Goal: Task Accomplishment & Management: Manage account settings

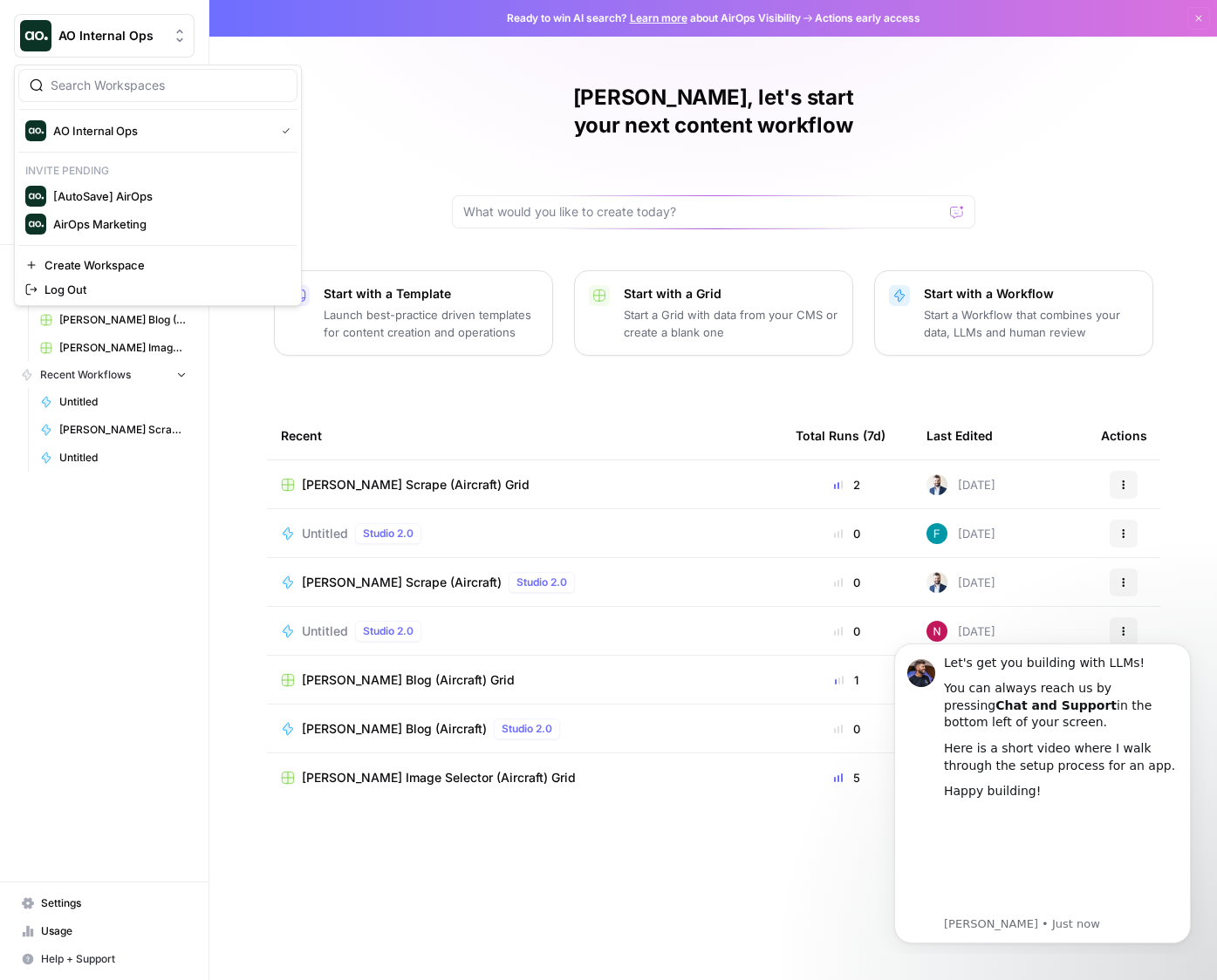
click at [99, 33] on span "AO Internal Ops" at bounding box center [111, 36] width 106 height 18
click at [122, 194] on span "[AutoSave] AirOps" at bounding box center [169, 196] width 230 height 18
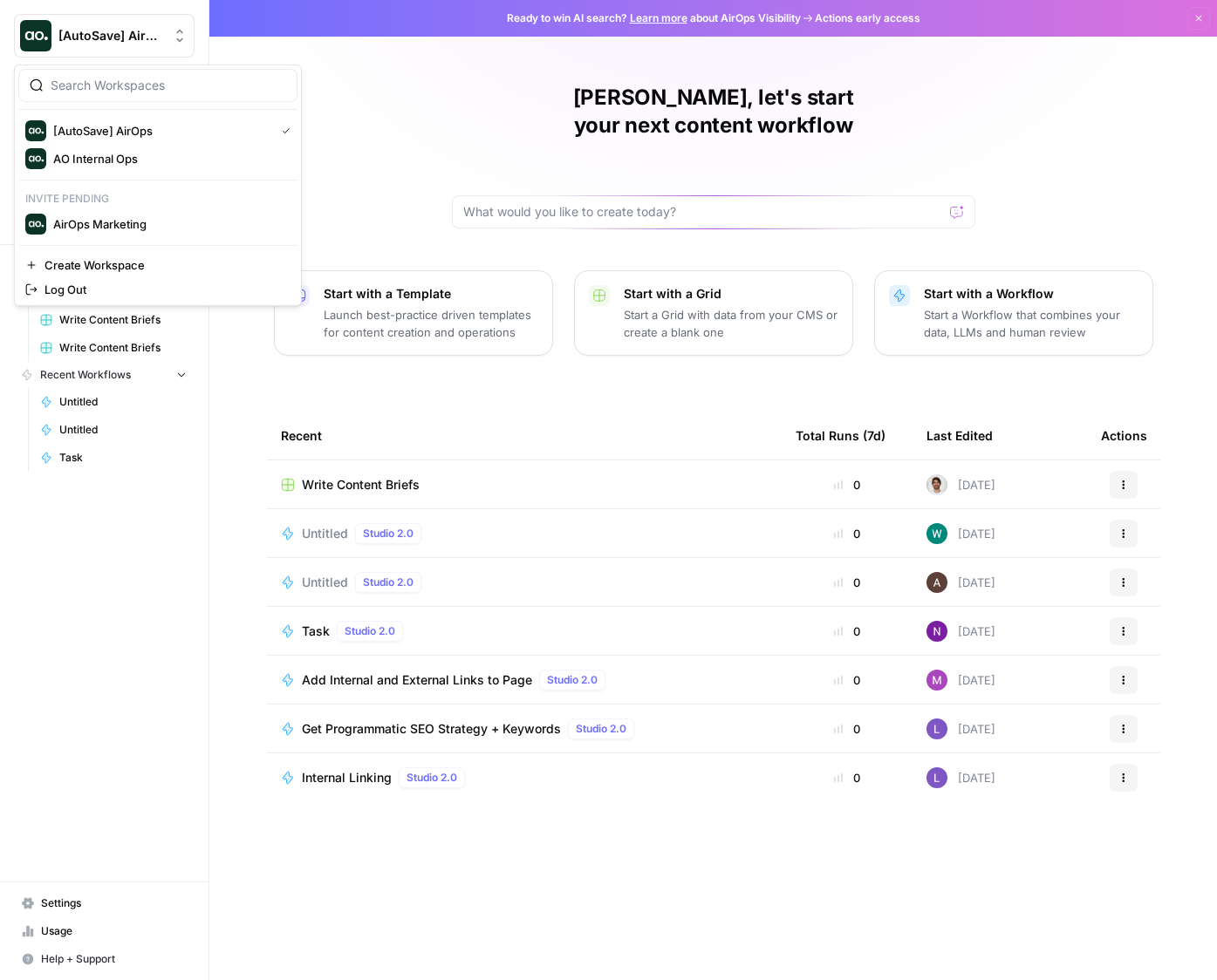
click at [145, 37] on span "[AutoSave] AirOps" at bounding box center [111, 36] width 106 height 18
click at [158, 220] on span "AirOps Marketing" at bounding box center [169, 224] width 230 height 18
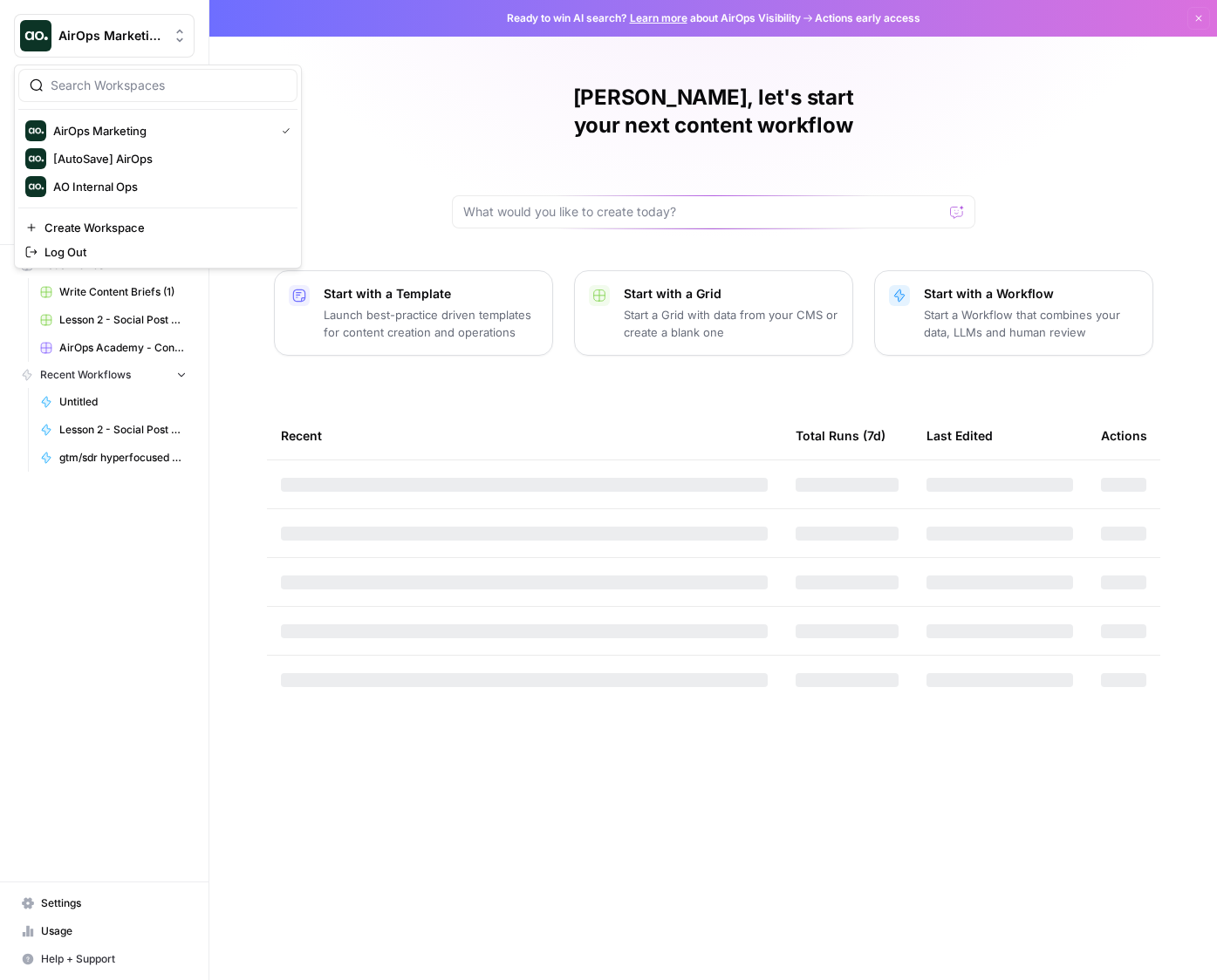
click at [137, 33] on span "AirOps Marketing" at bounding box center [111, 36] width 106 height 18
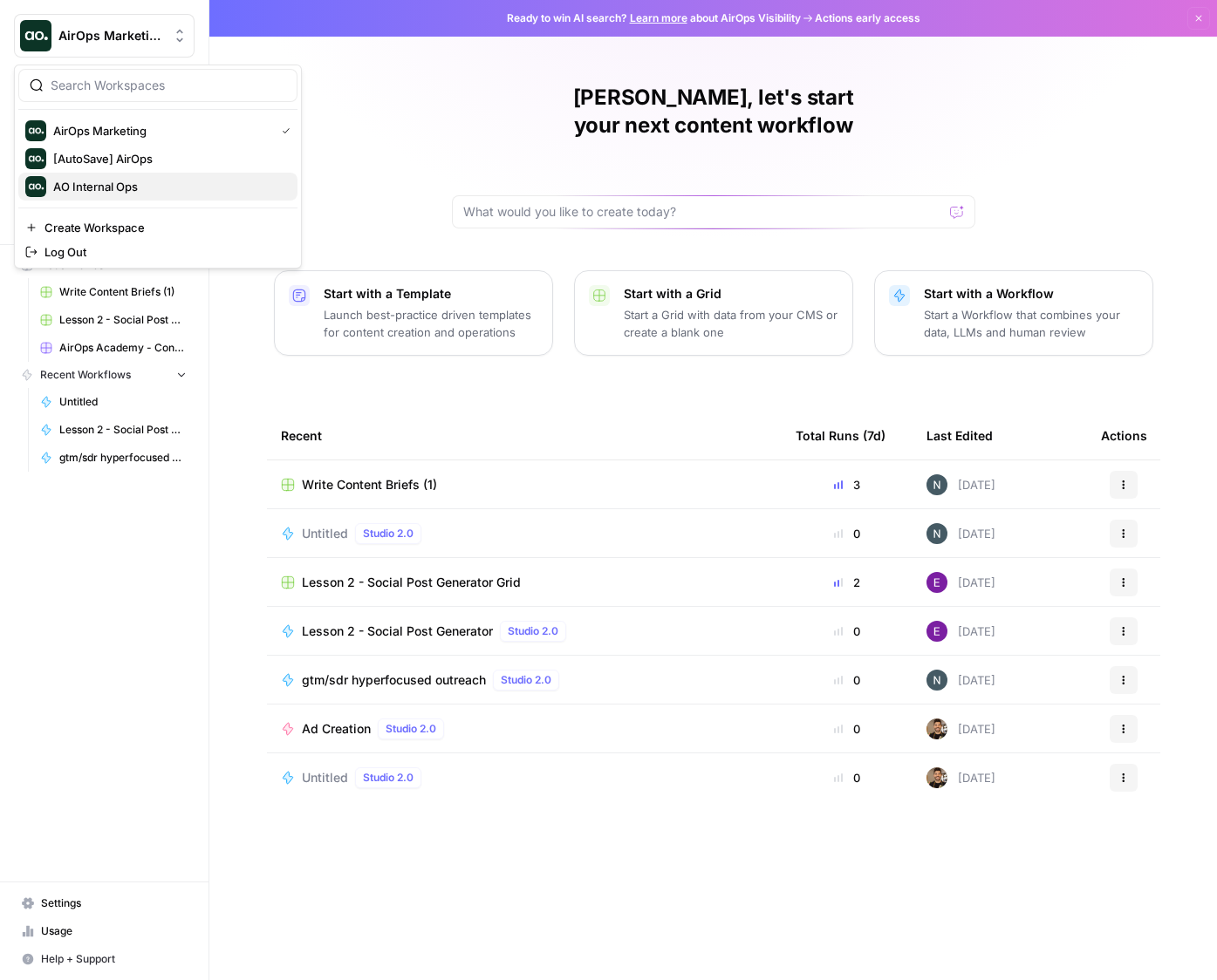
click at [158, 189] on span "AO Internal Ops" at bounding box center [169, 186] width 230 height 18
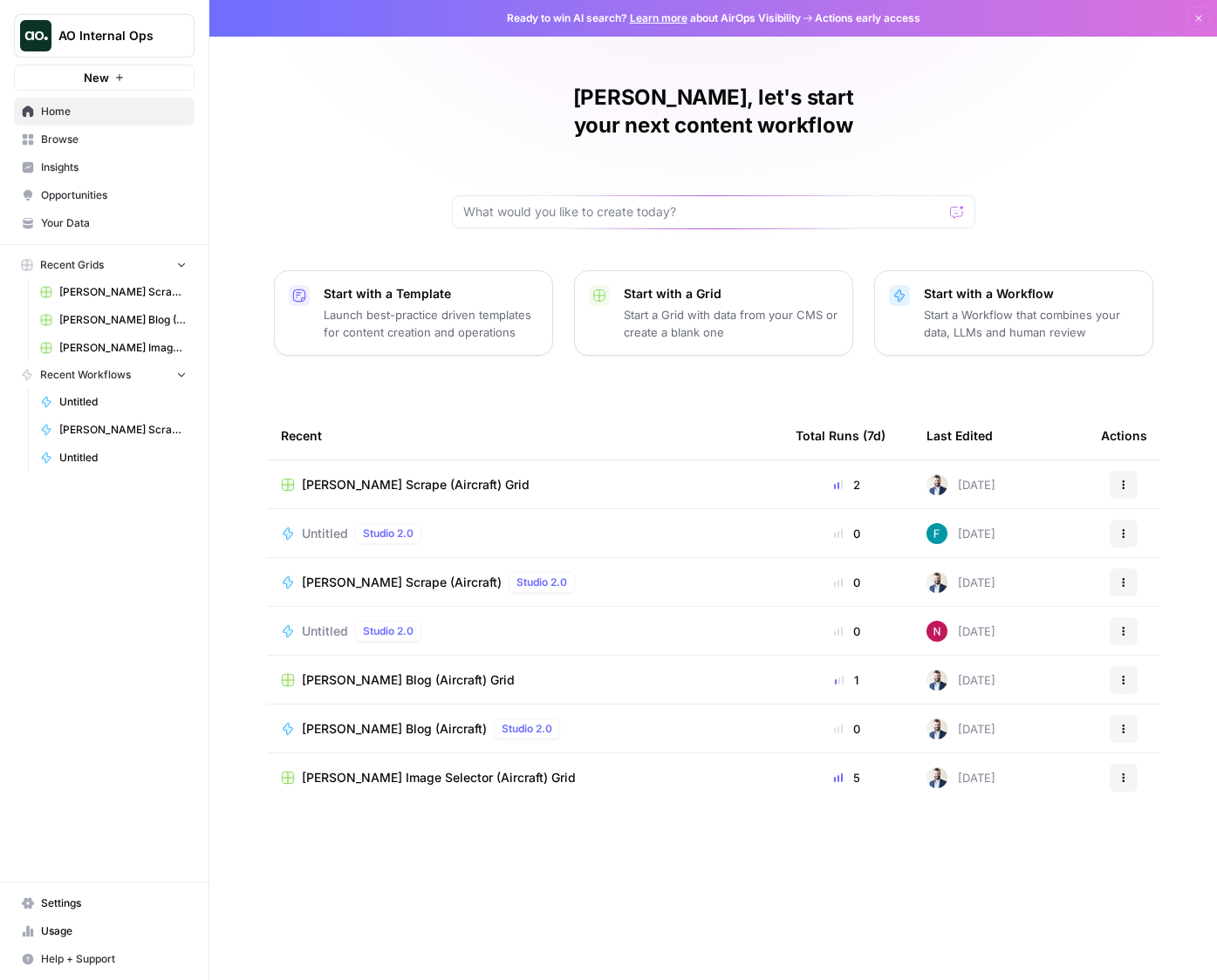
click at [106, 376] on span "Recent Workflows" at bounding box center [85, 375] width 91 height 16
click at [119, 259] on button "Recent Grids" at bounding box center [104, 265] width 181 height 26
click at [88, 196] on span "Opportunities" at bounding box center [113, 195] width 145 height 16
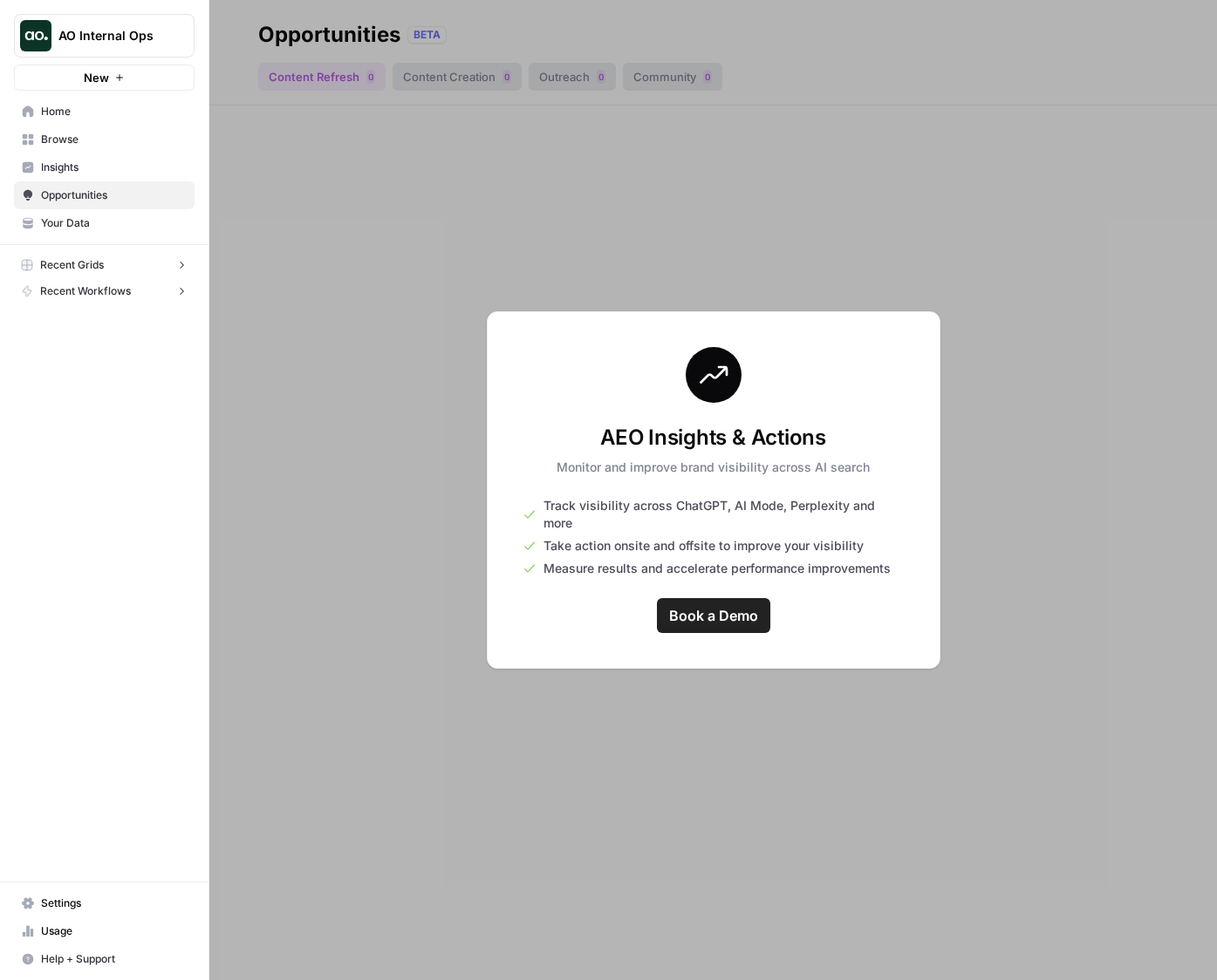
click at [108, 31] on span "AO Internal Ops" at bounding box center [111, 36] width 106 height 18
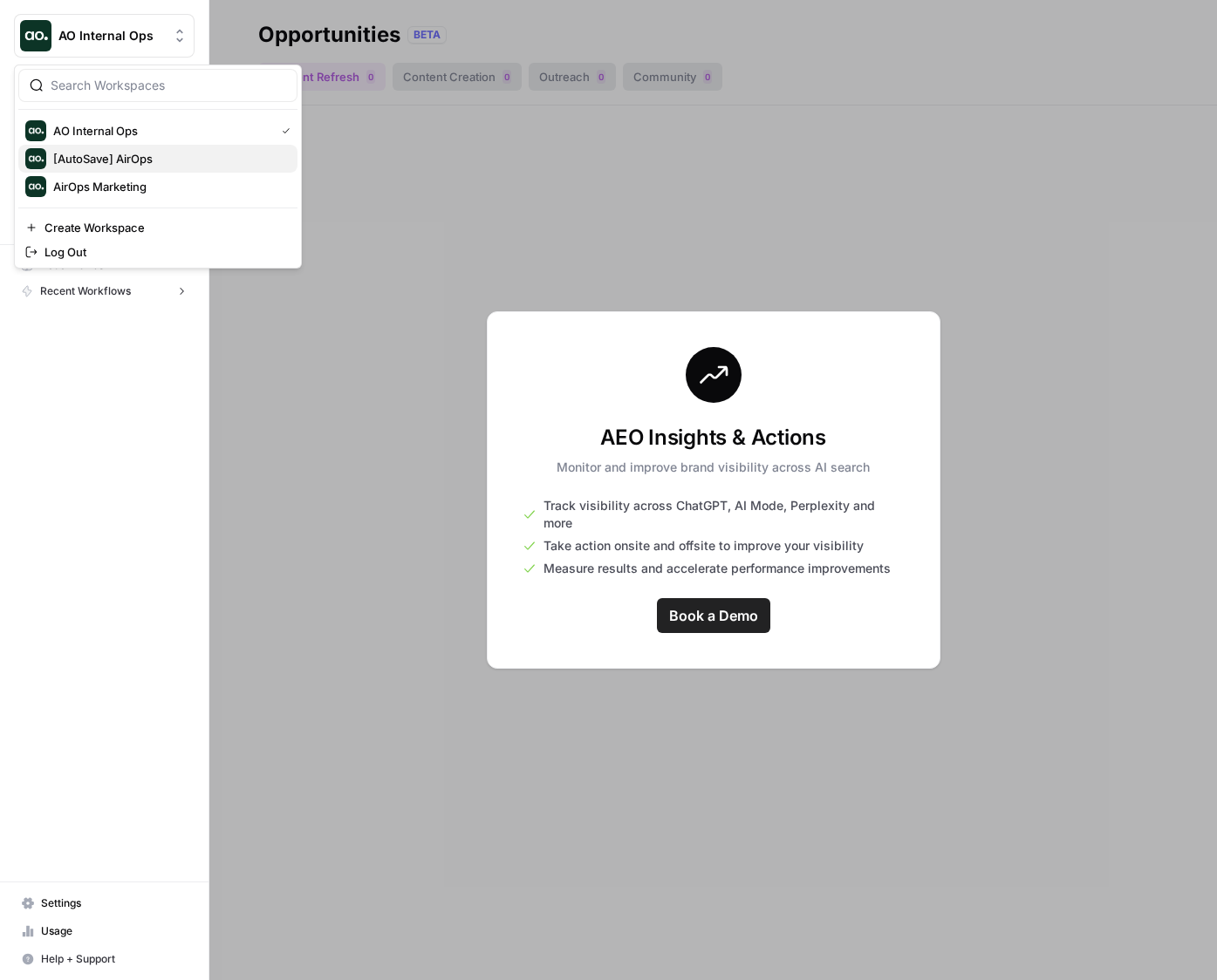
click at [132, 157] on span "[AutoSave] AirOps" at bounding box center [169, 158] width 230 height 18
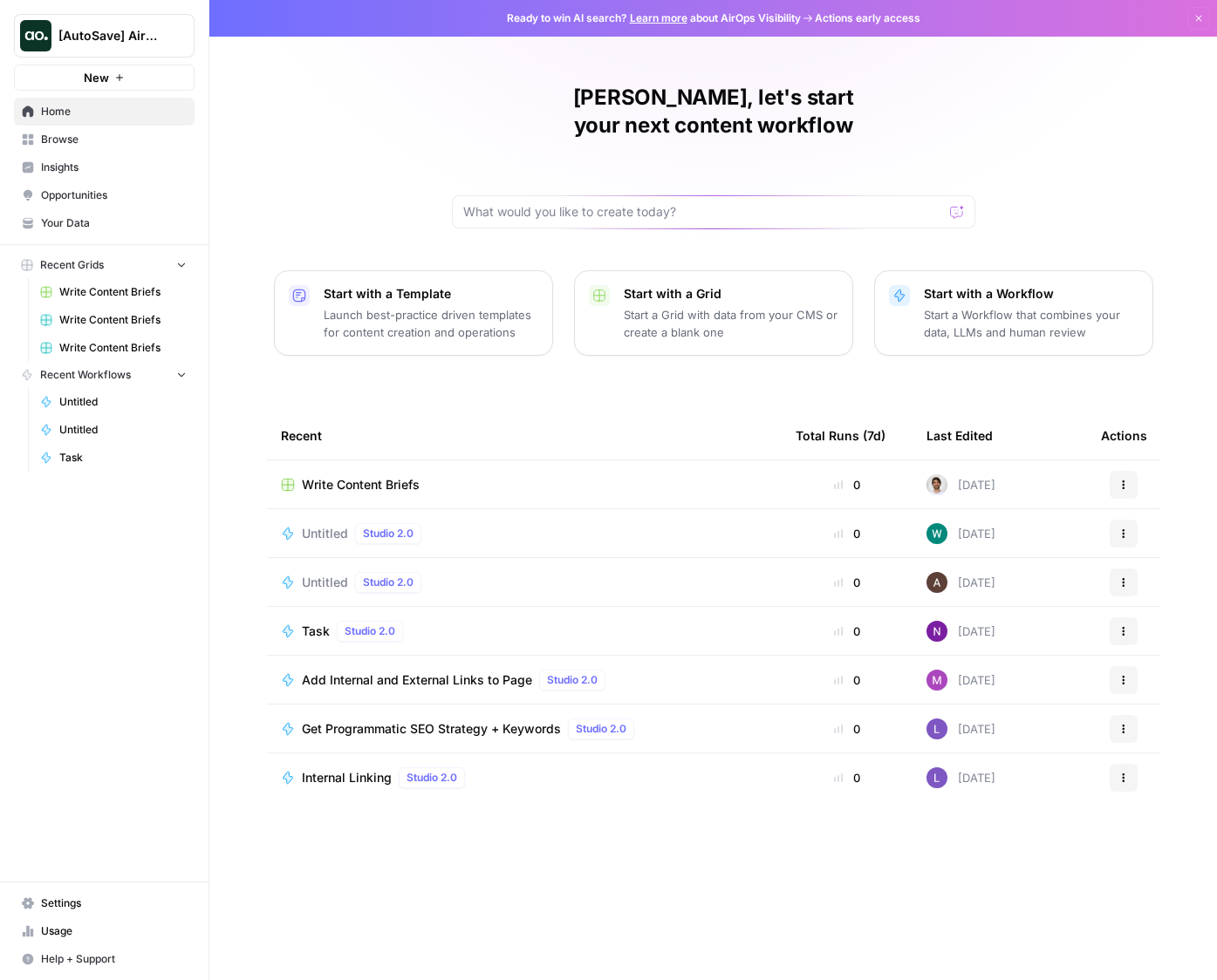
click at [82, 196] on span "Opportunities" at bounding box center [113, 195] width 145 height 16
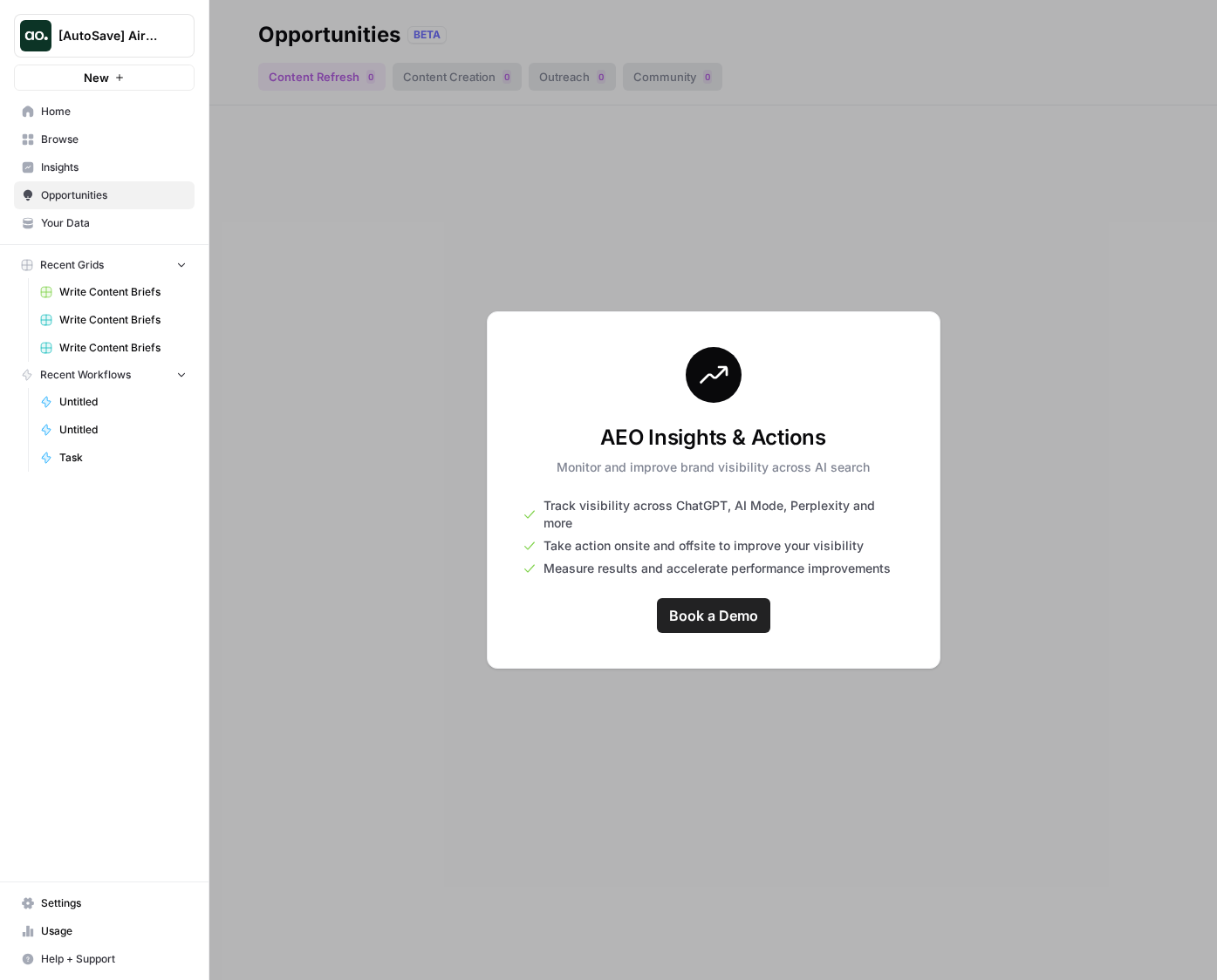
click at [60, 23] on AirOps"] "[AutoSave] AirOps" at bounding box center [104, 36] width 181 height 44
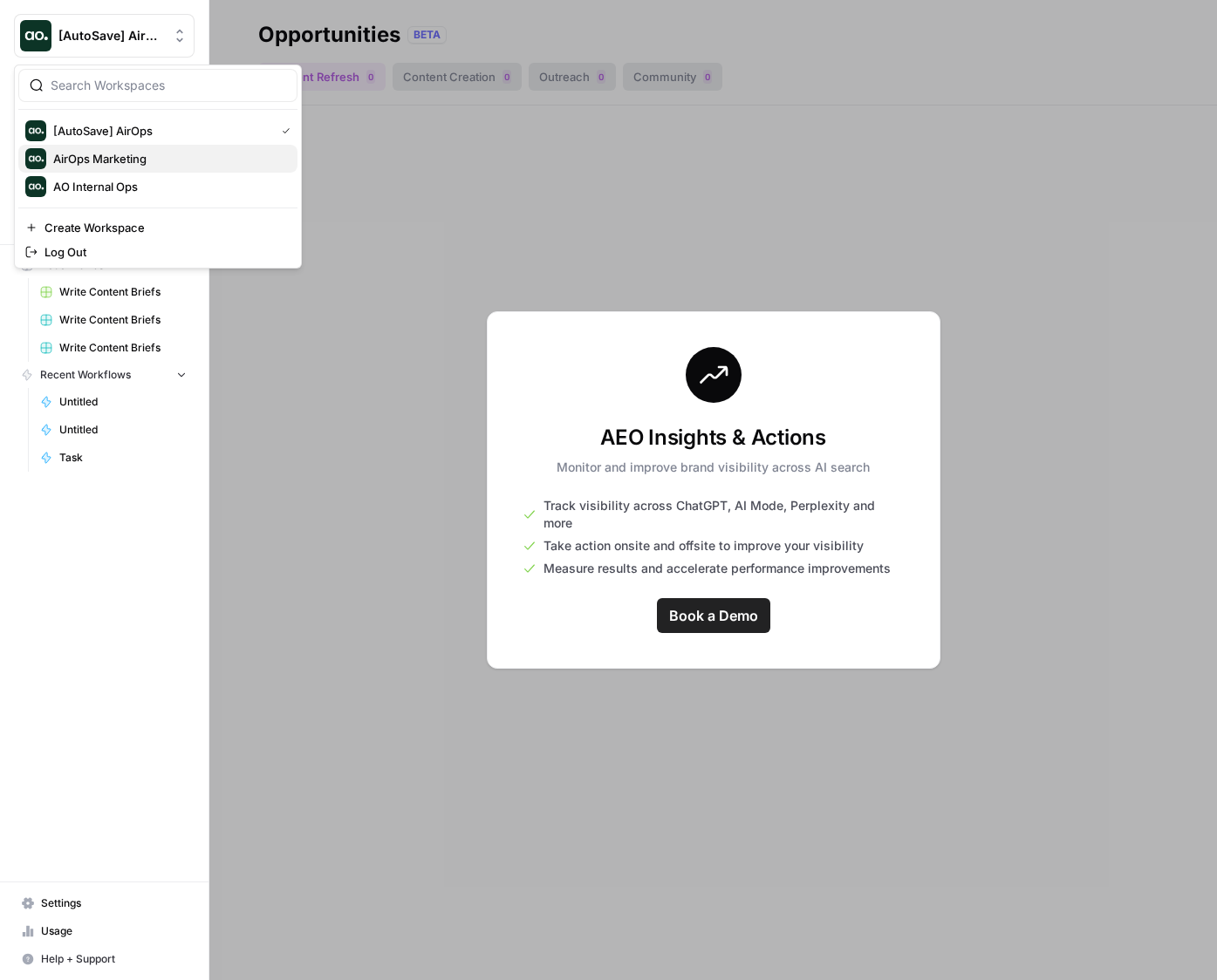
click at [101, 165] on span "AirOps Marketing" at bounding box center [169, 158] width 230 height 18
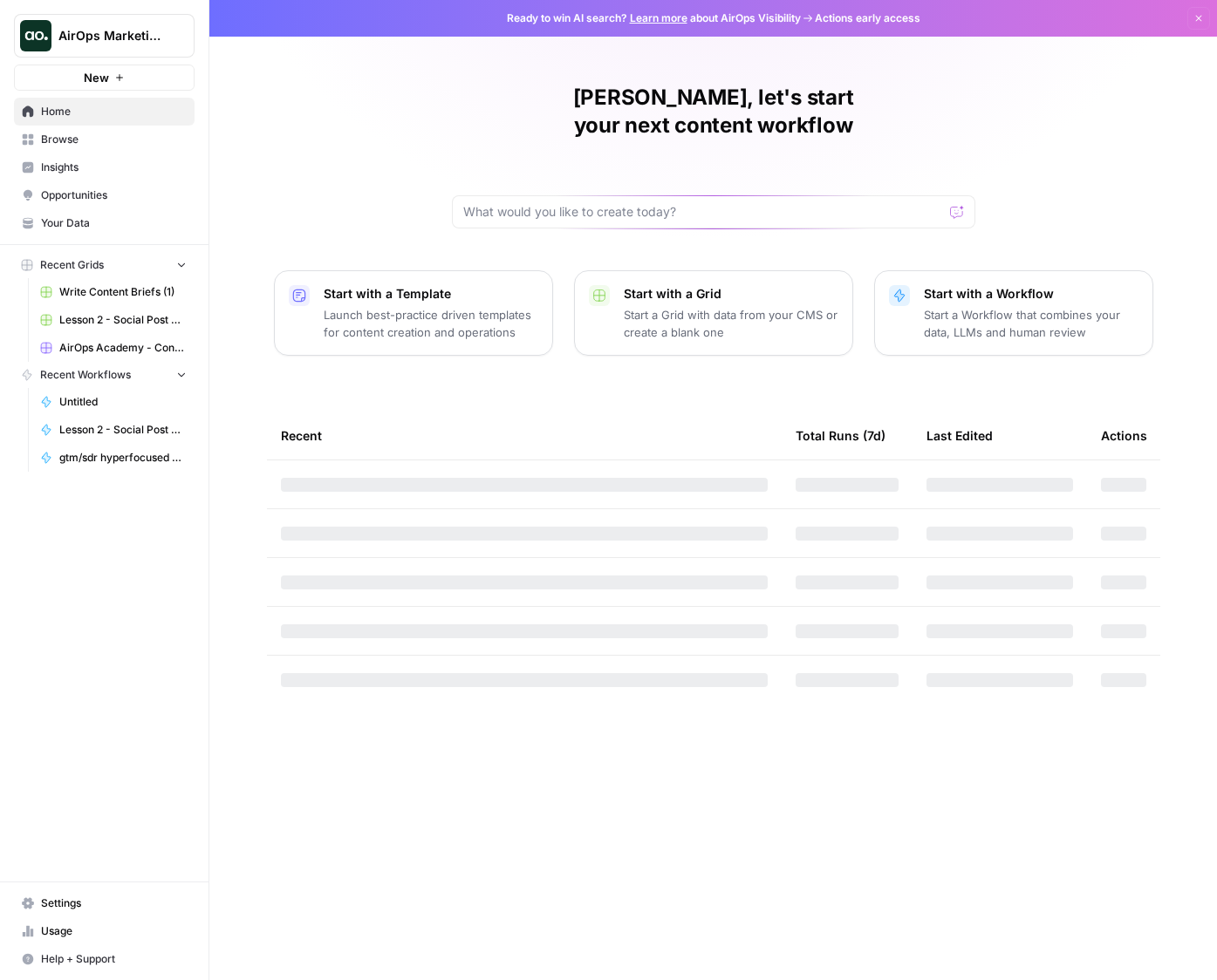
click at [81, 195] on span "Opportunities" at bounding box center [113, 195] width 145 height 16
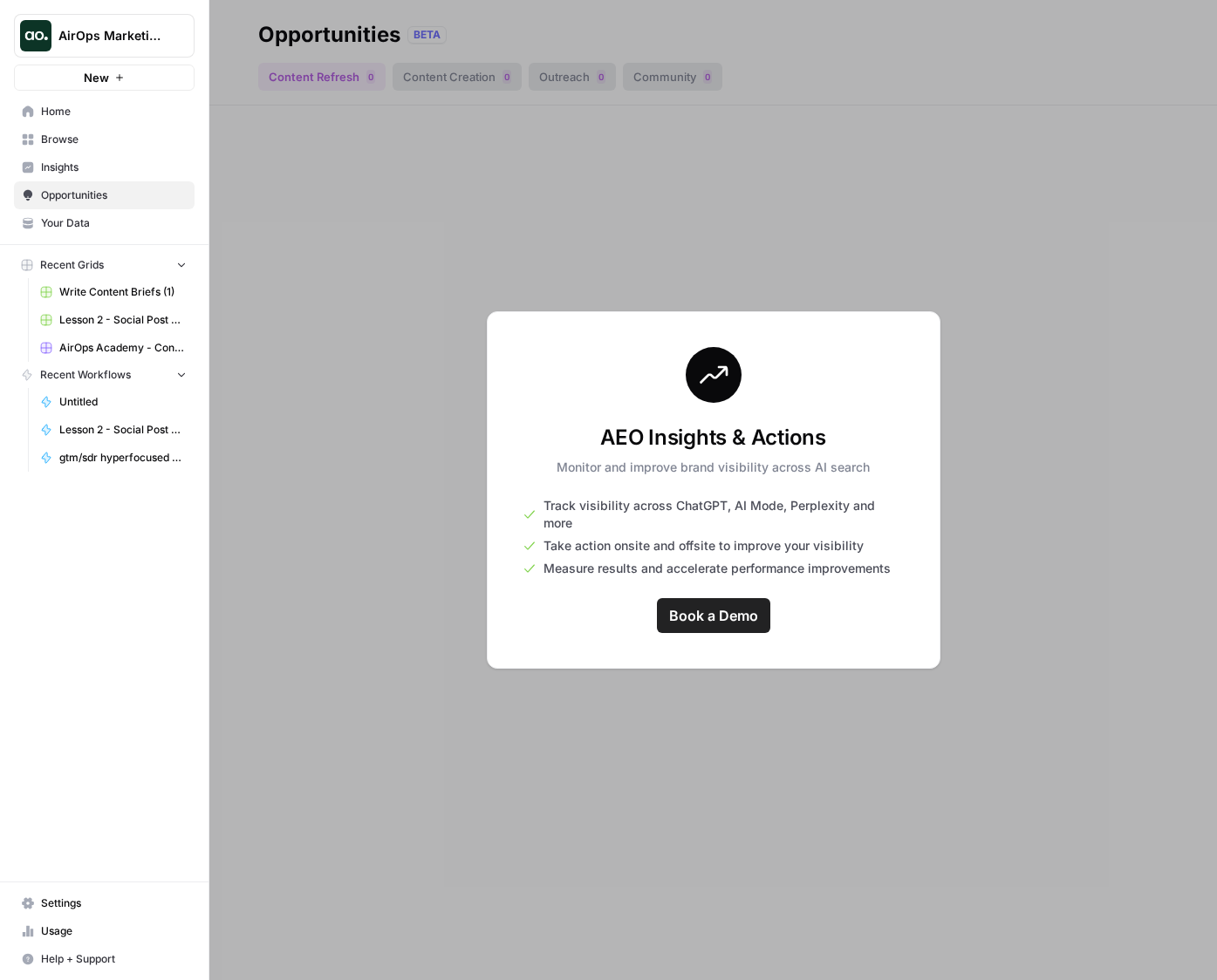
click at [84, 113] on span "Home" at bounding box center [113, 111] width 145 height 16
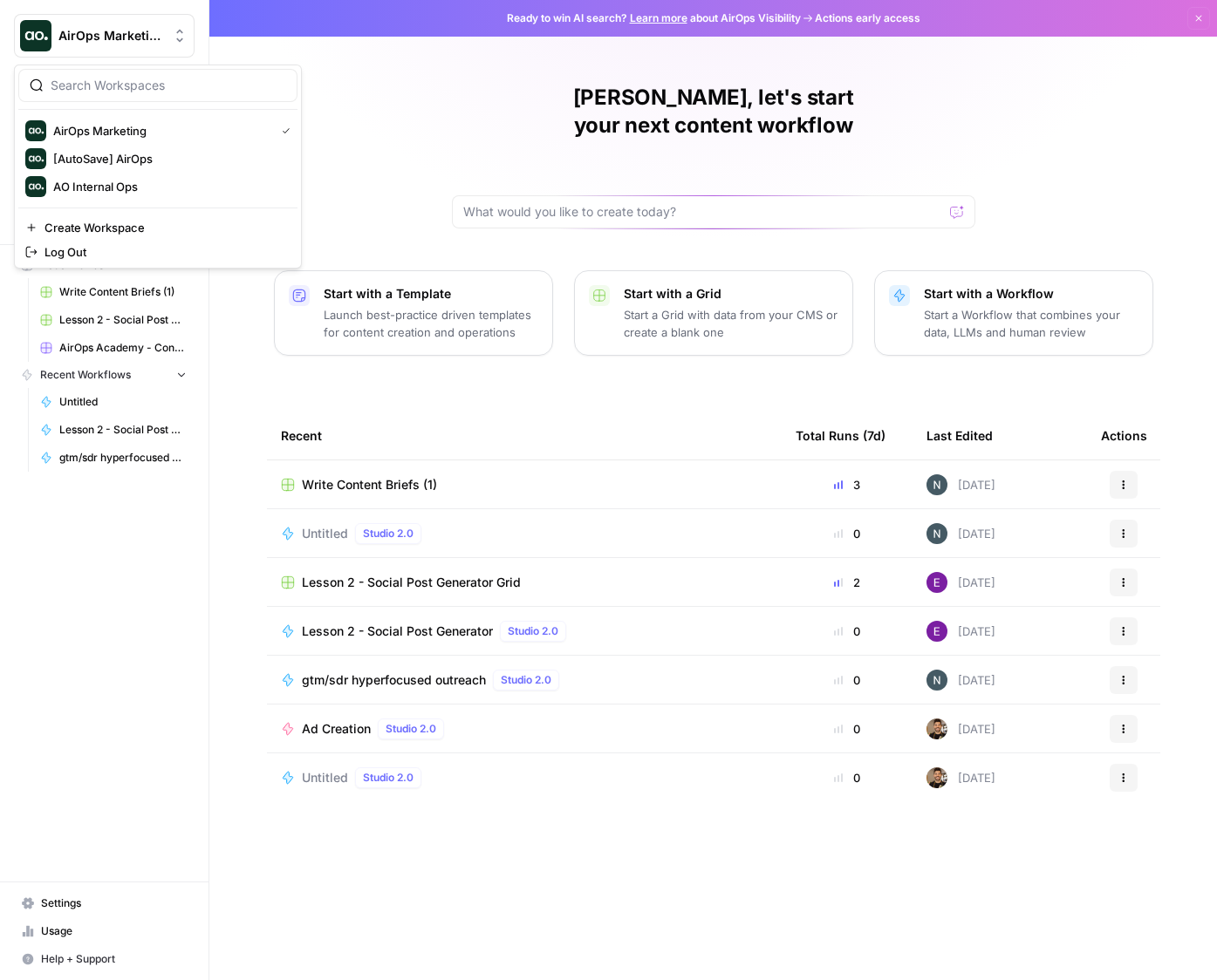
click at [149, 32] on span "AirOps Marketing" at bounding box center [111, 36] width 106 height 18
click at [894, 373] on div "David, let's start your next content workflow Start with a Template Launch best…" at bounding box center [712, 490] width 1007 height 980
click at [75, 163] on span "Insights" at bounding box center [113, 167] width 145 height 16
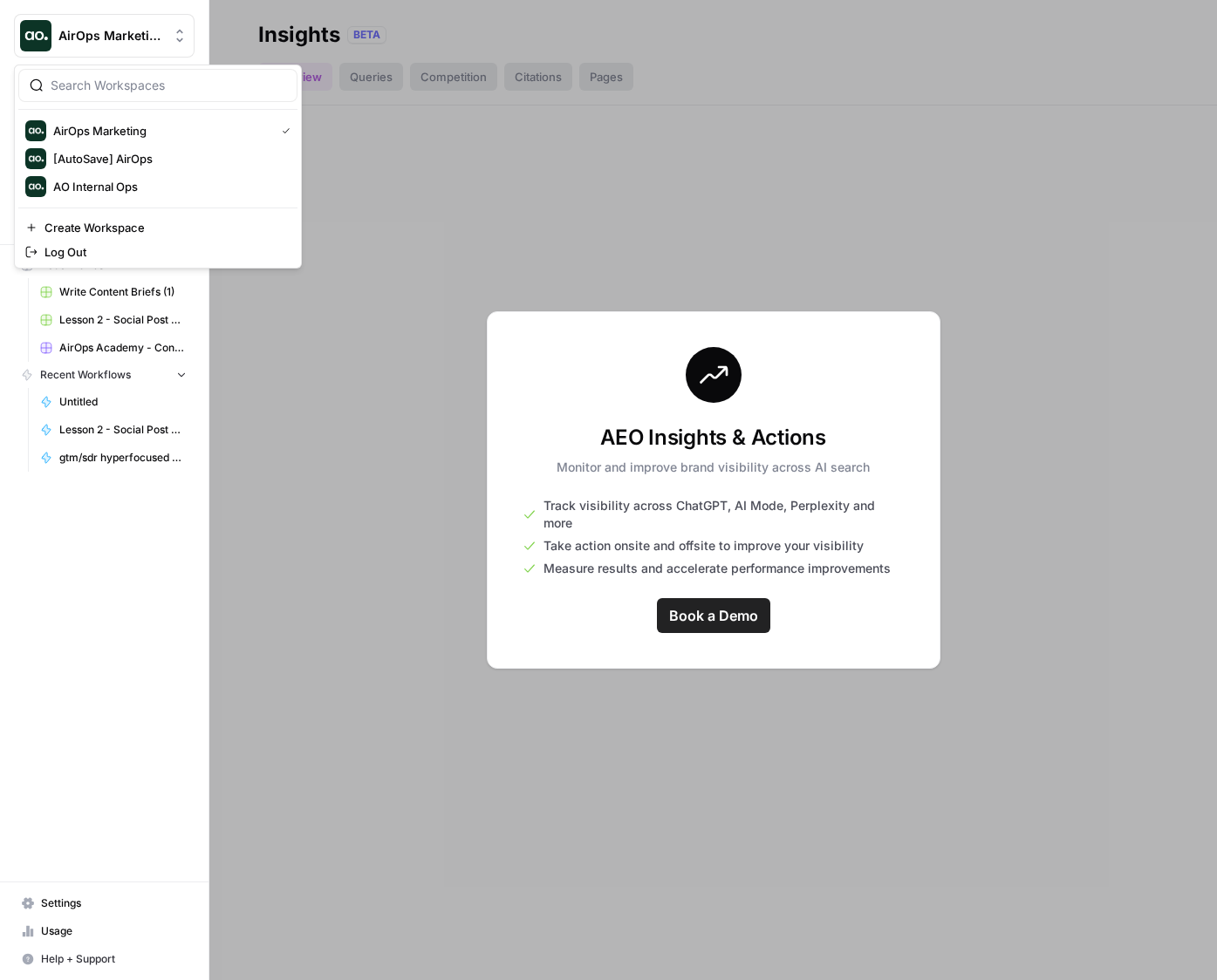
click at [108, 34] on span "AirOps Marketing" at bounding box center [111, 36] width 106 height 18
click at [142, 185] on span "AO Internal Ops" at bounding box center [169, 186] width 230 height 18
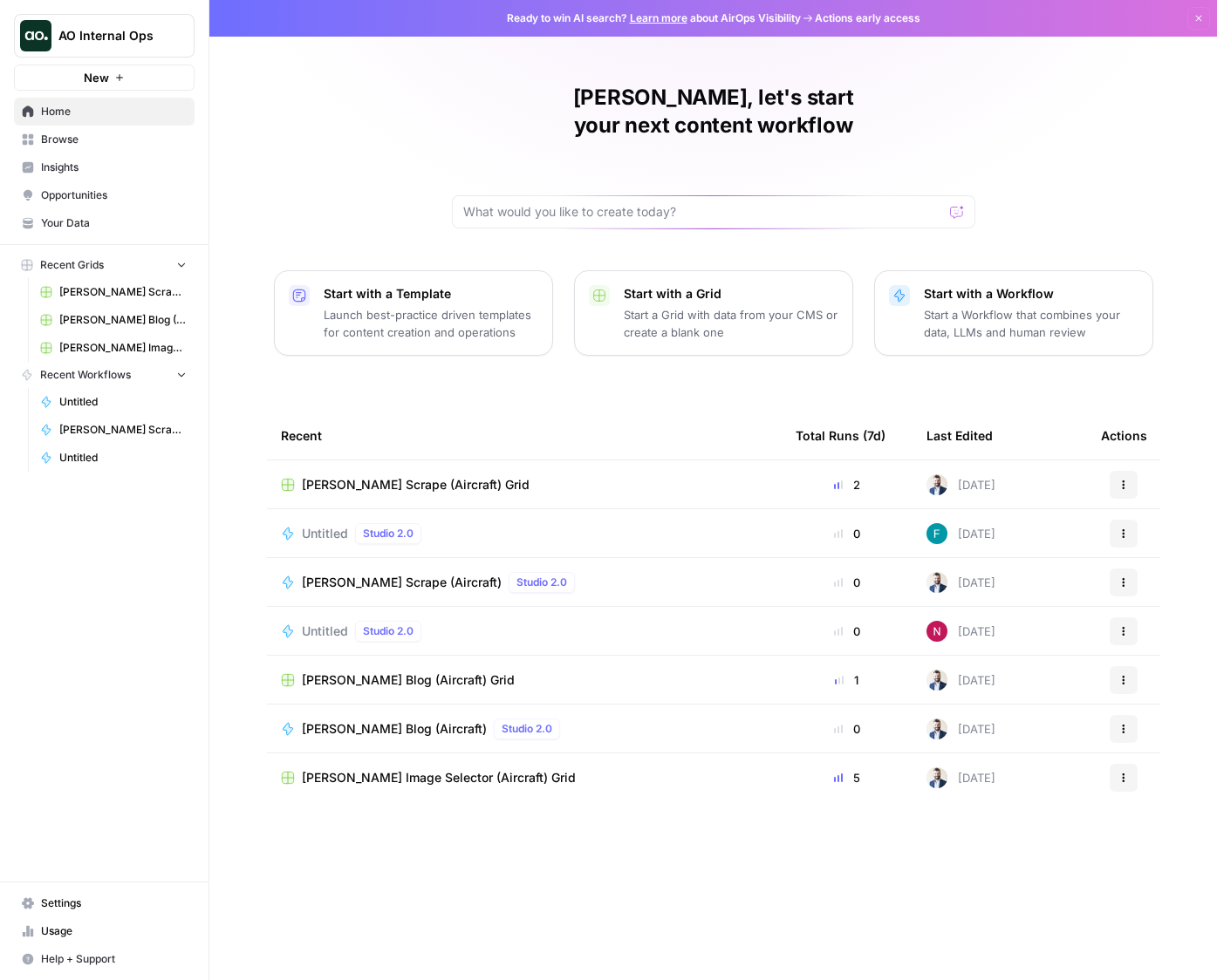
click at [113, 157] on link "Insights" at bounding box center [104, 168] width 181 height 28
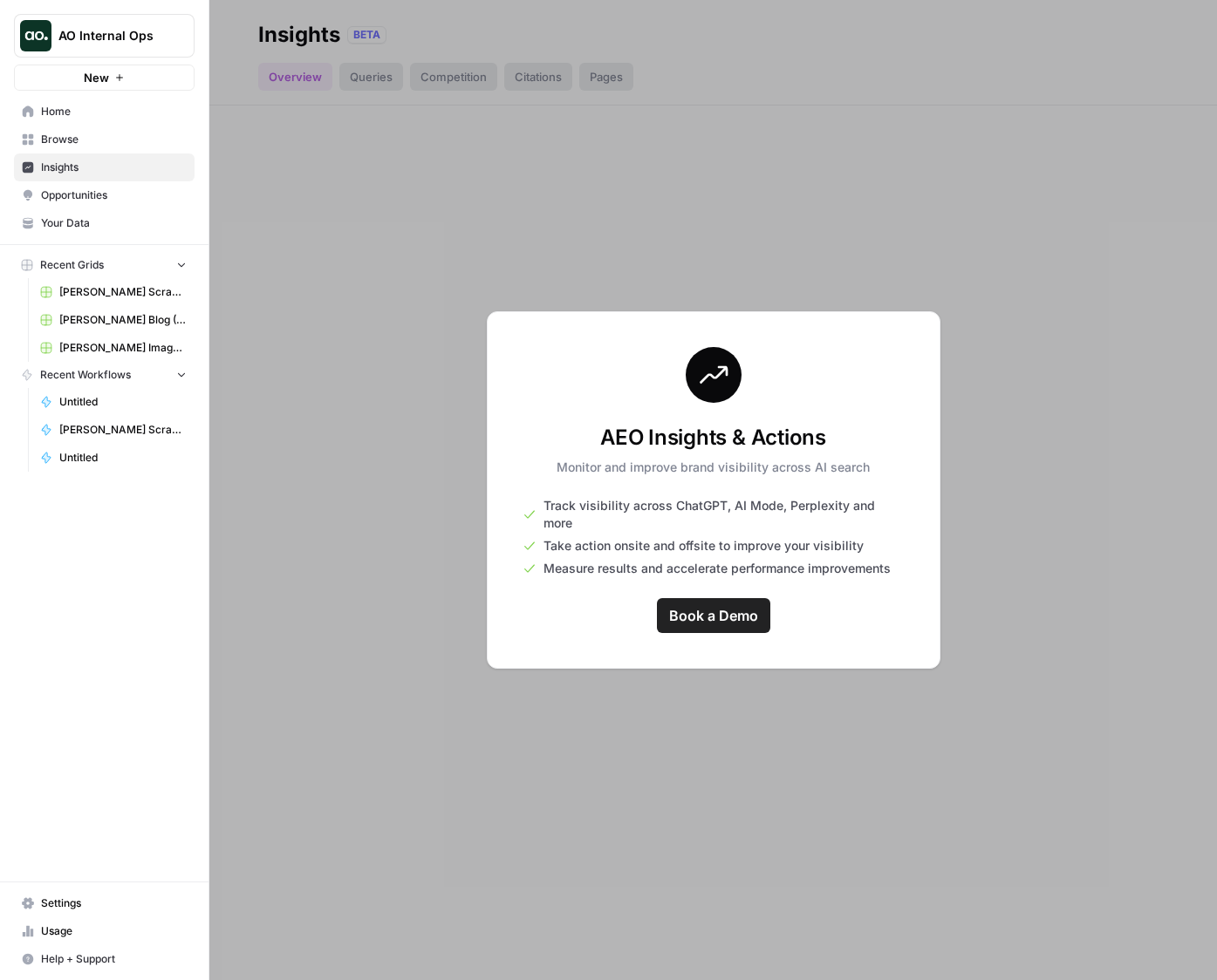
click at [114, 292] on span "[PERSON_NAME] Scrape (Aircraft) Grid" at bounding box center [123, 291] width 127 height 16
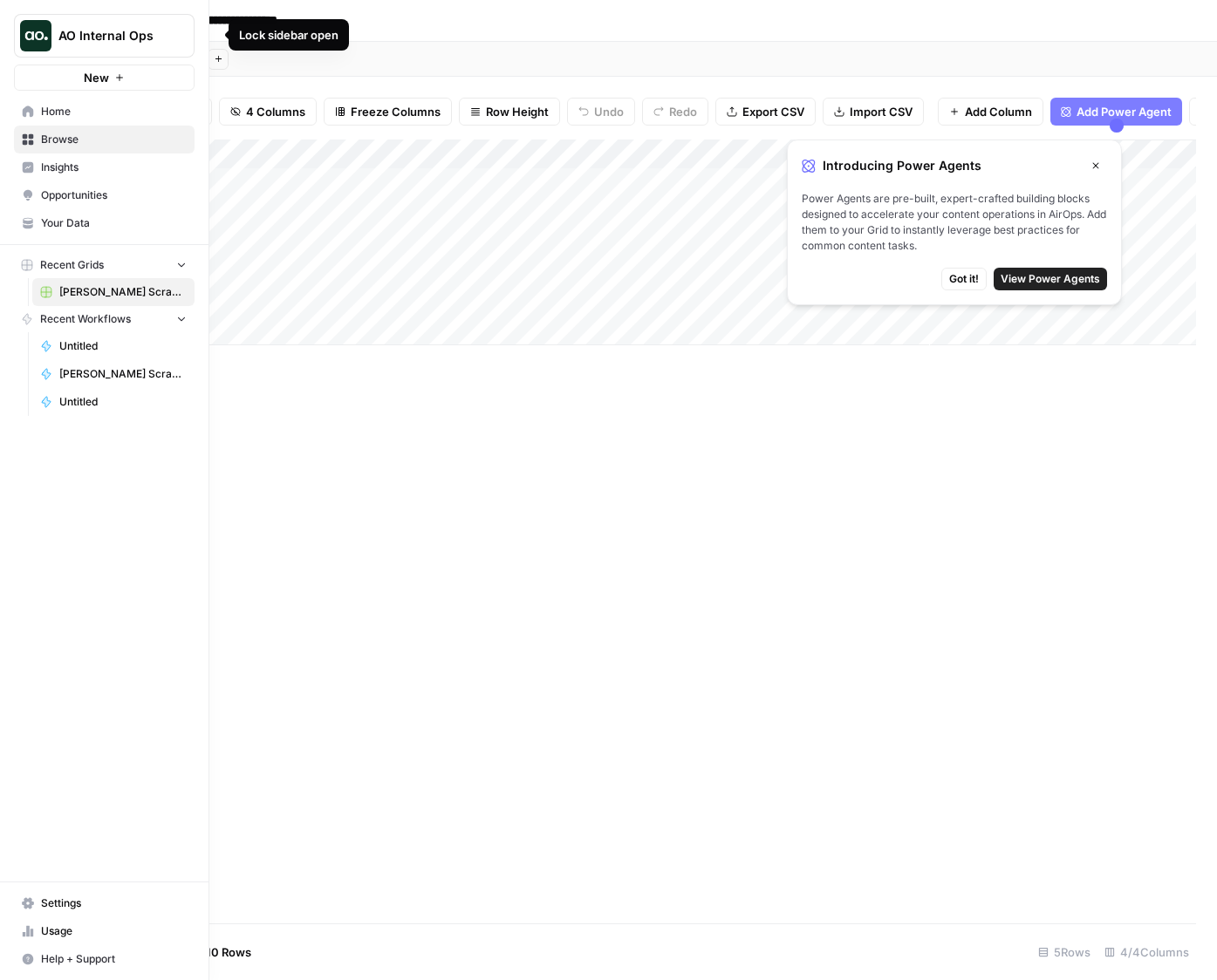
click at [210, 32] on icon "button" at bounding box center [212, 35] width 5 height 7
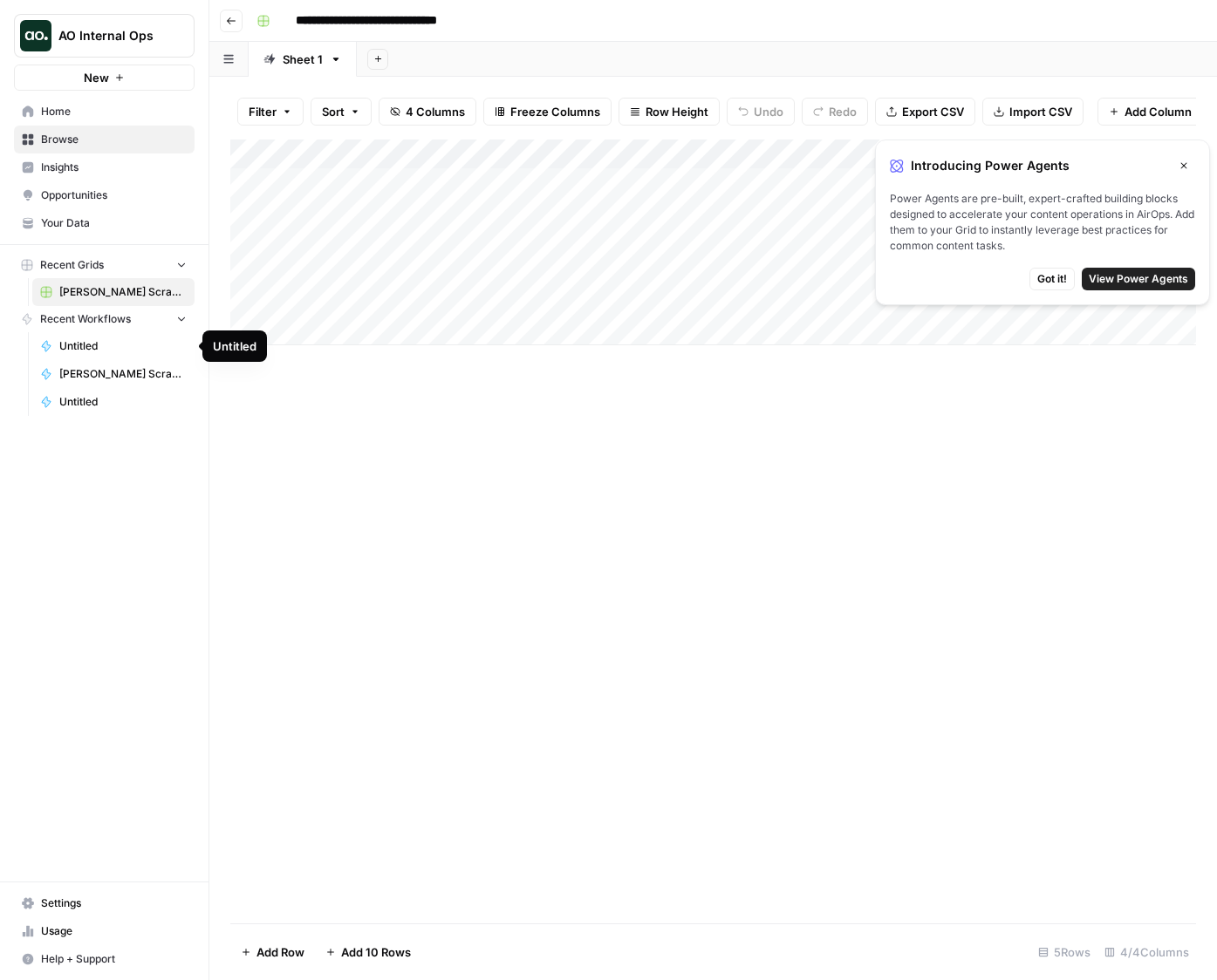
click at [77, 369] on span "[PERSON_NAME] Scrape (Aircraft)" at bounding box center [123, 374] width 127 height 16
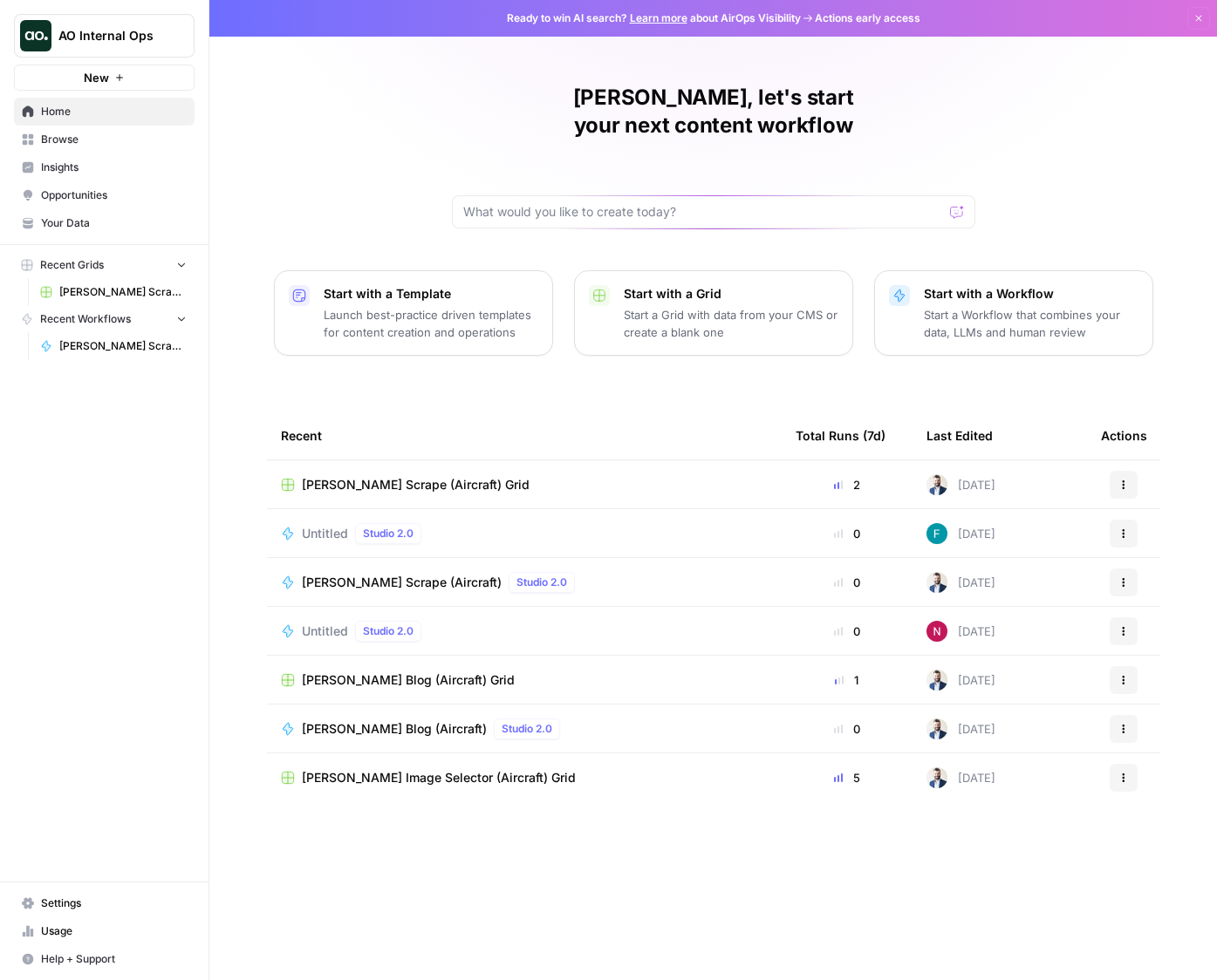
click at [34, 901] on link "Settings" at bounding box center [104, 903] width 181 height 28
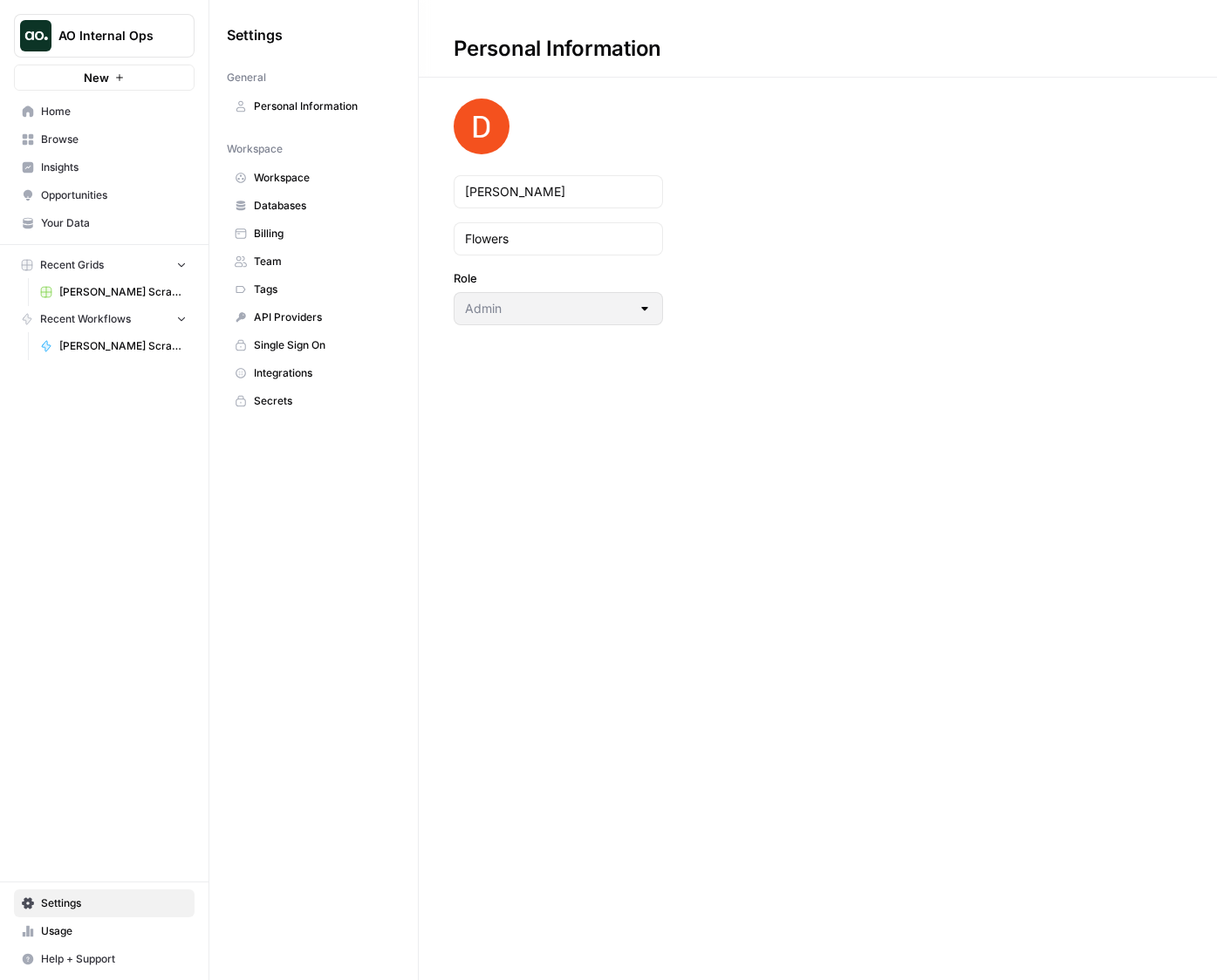
click at [304, 104] on span "Personal Information" at bounding box center [323, 106] width 139 height 16
